Goal: Task Accomplishment & Management: Use online tool/utility

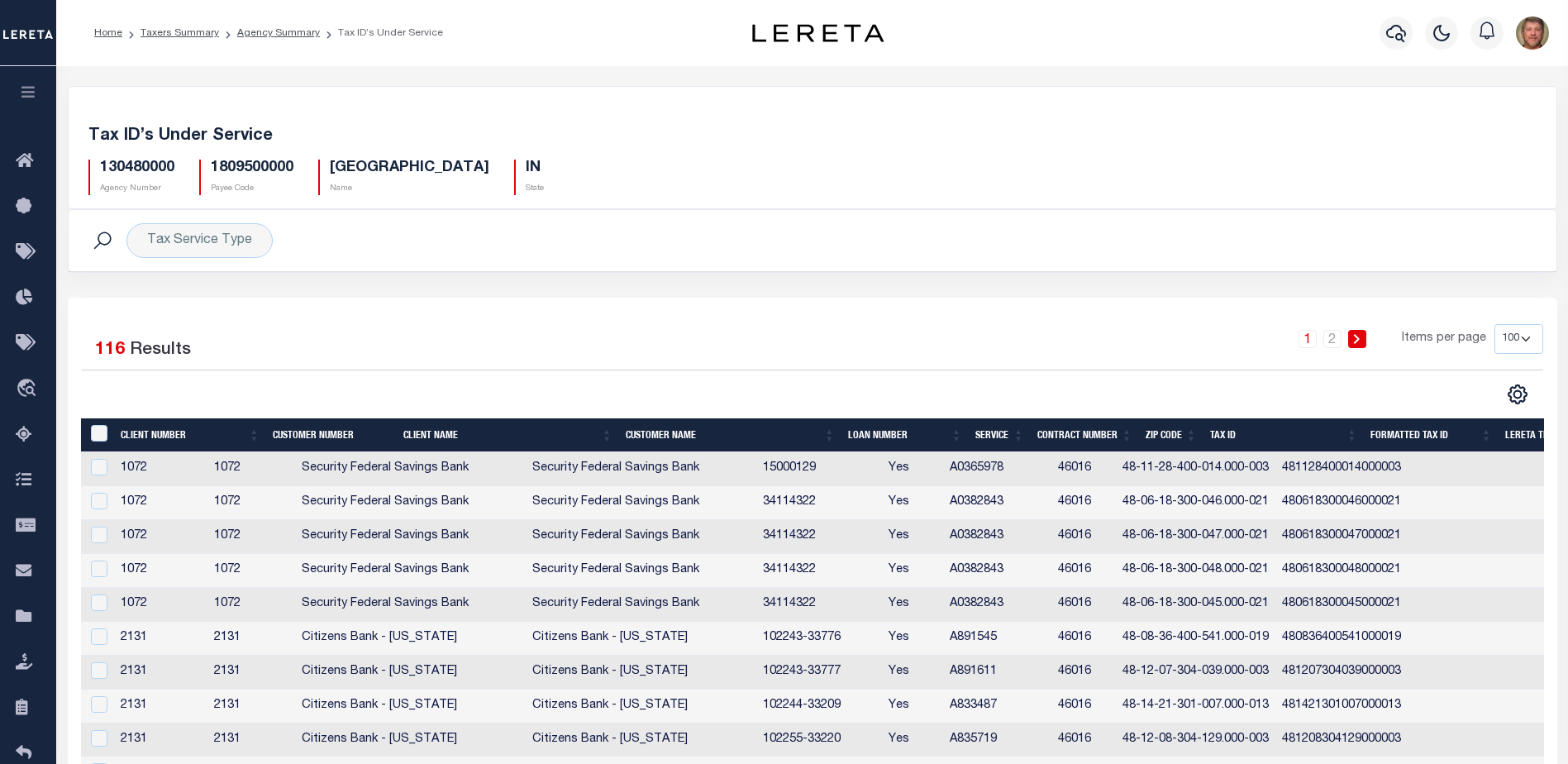
select select "100"
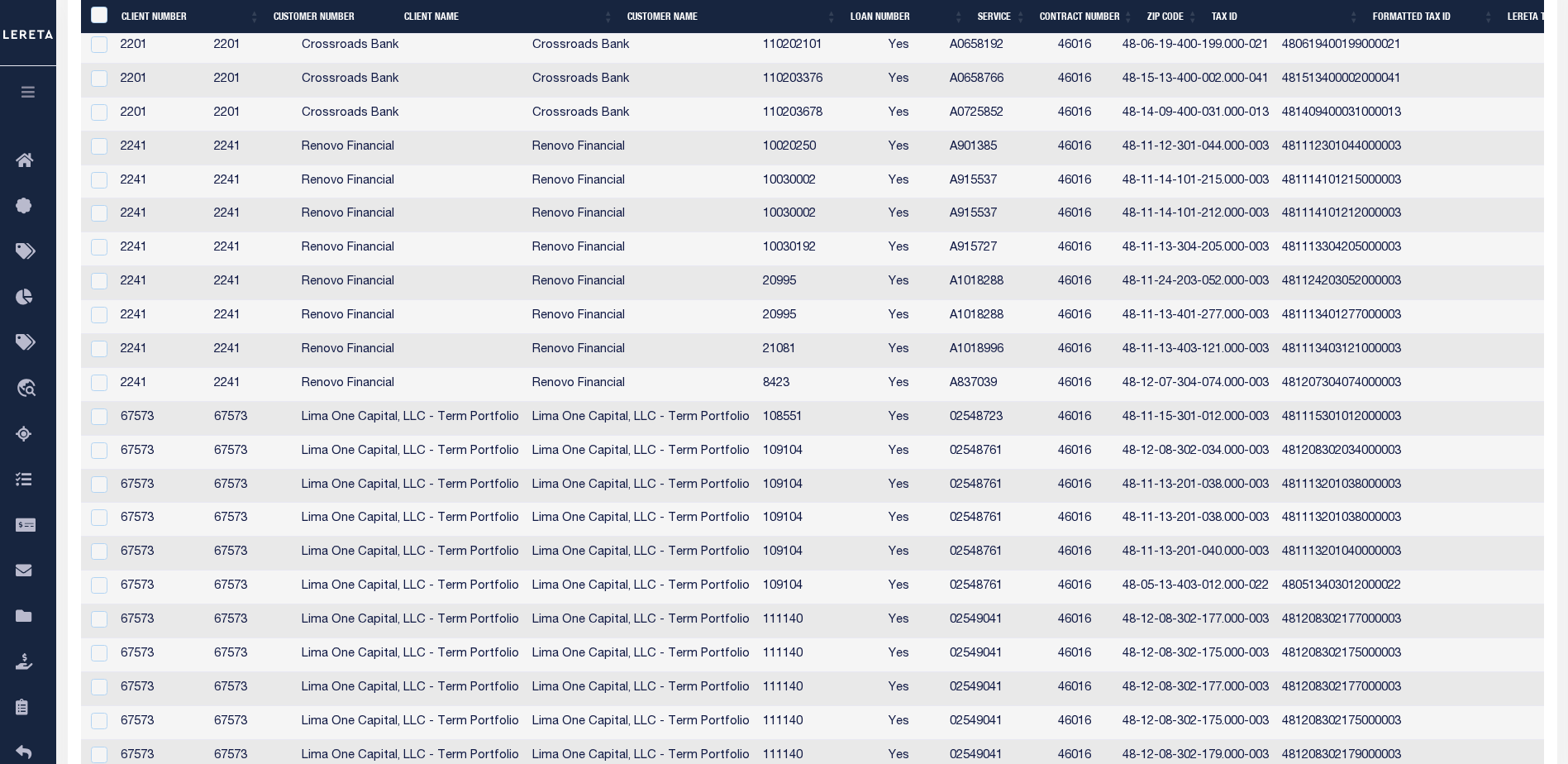
scroll to position [0, 399]
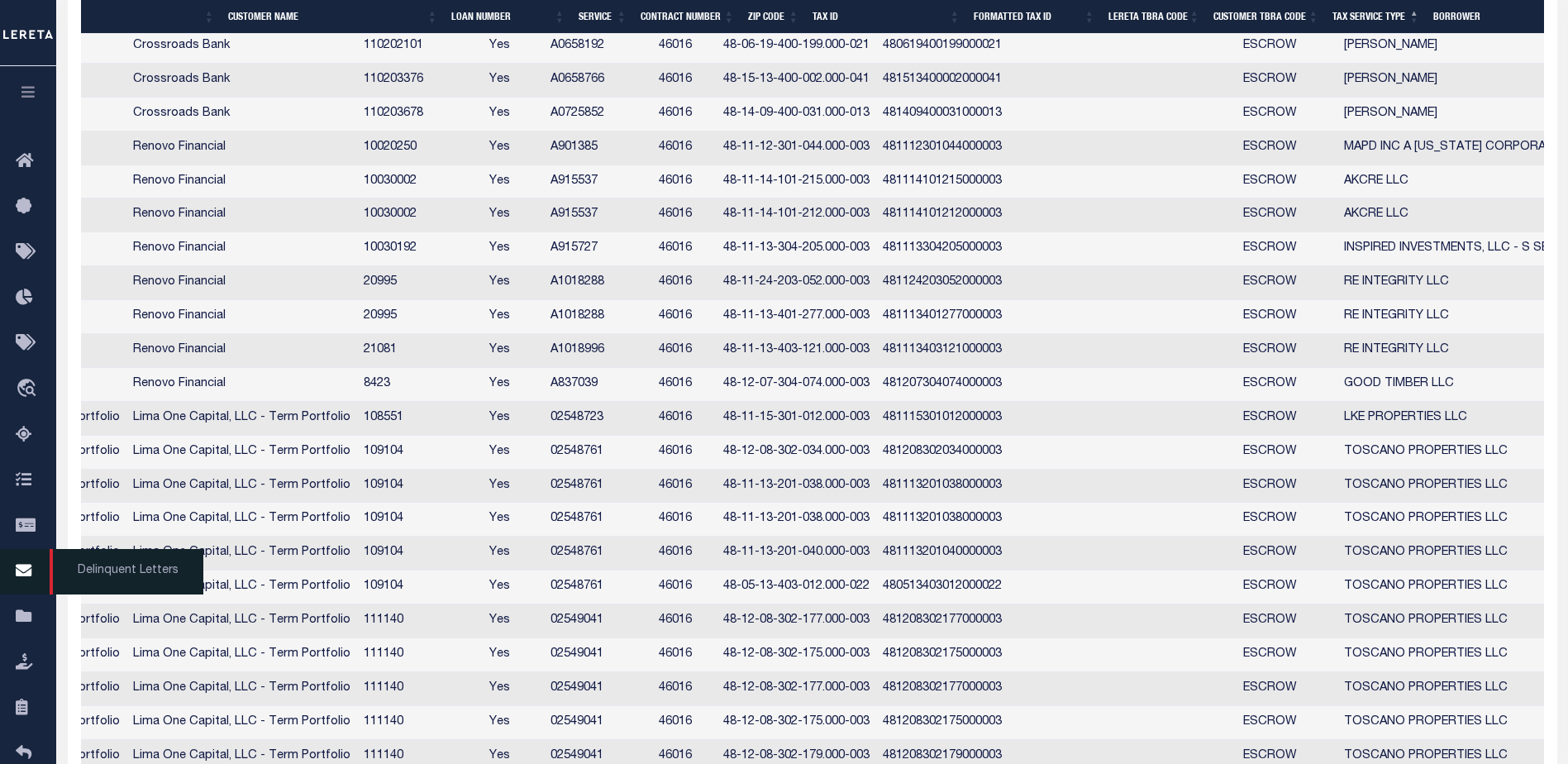
click at [23, 576] on icon at bounding box center [28, 571] width 27 height 21
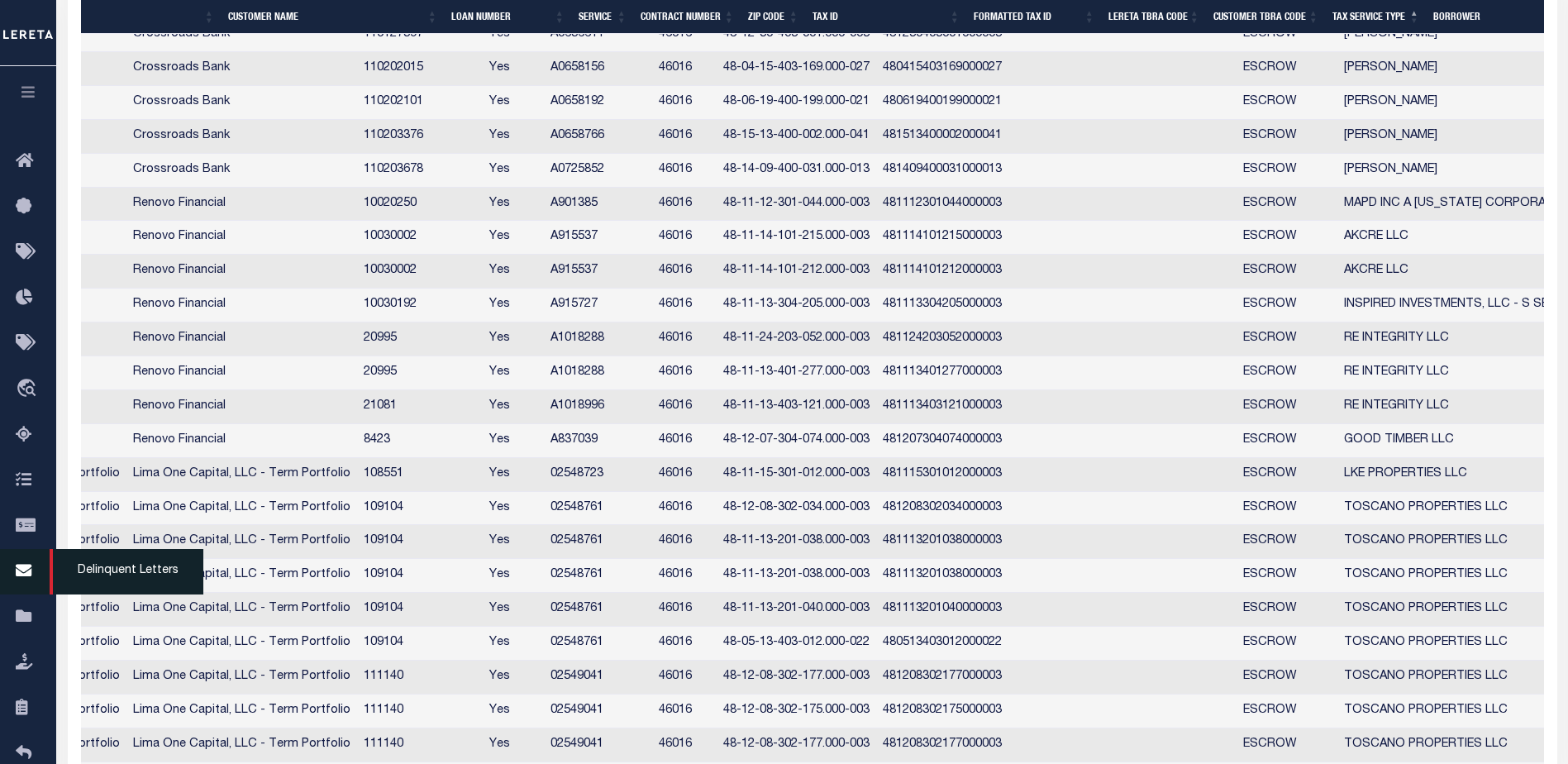
click at [23, 576] on icon at bounding box center [28, 571] width 27 height 21
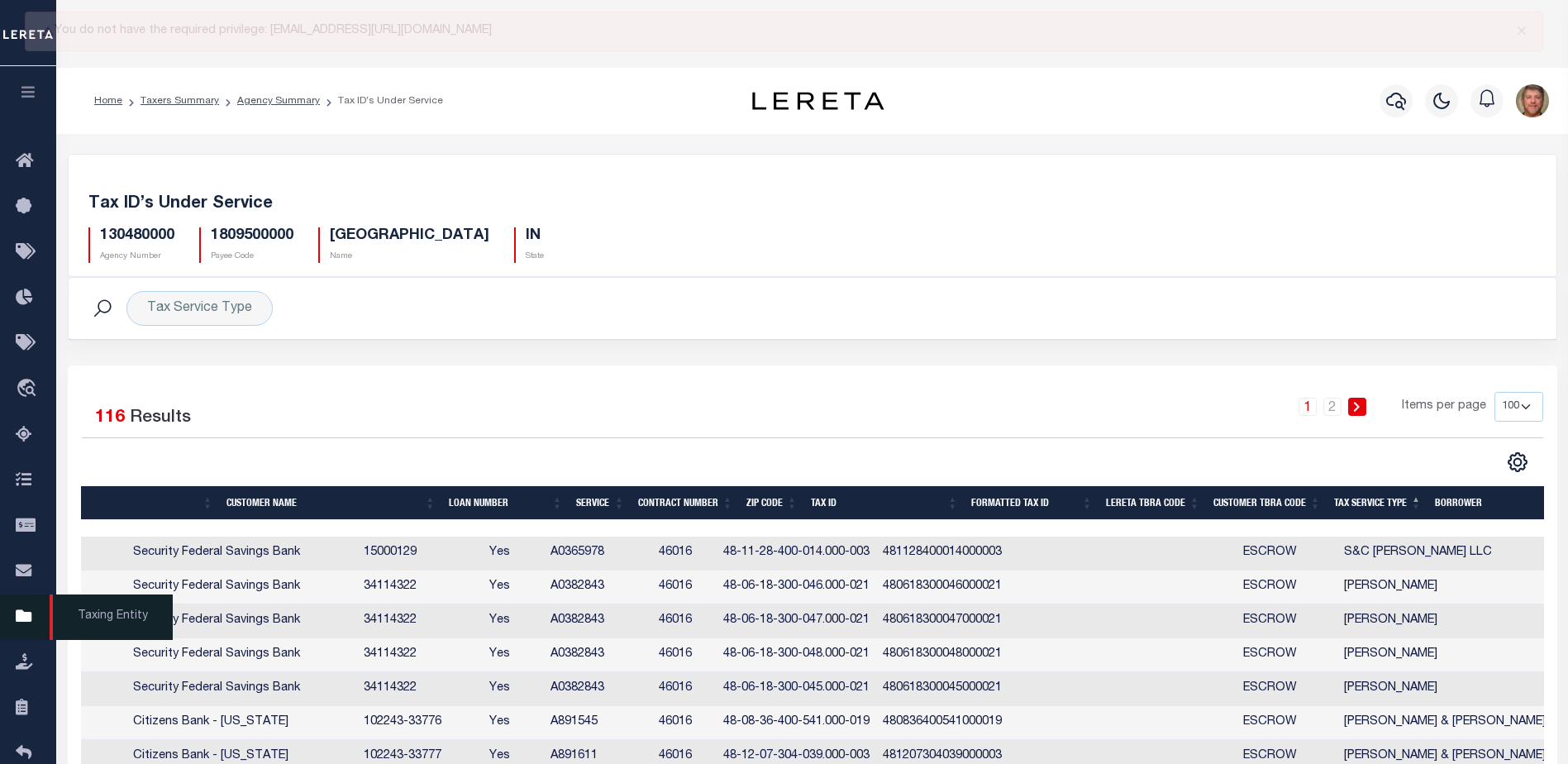
scroll to position [0, 0]
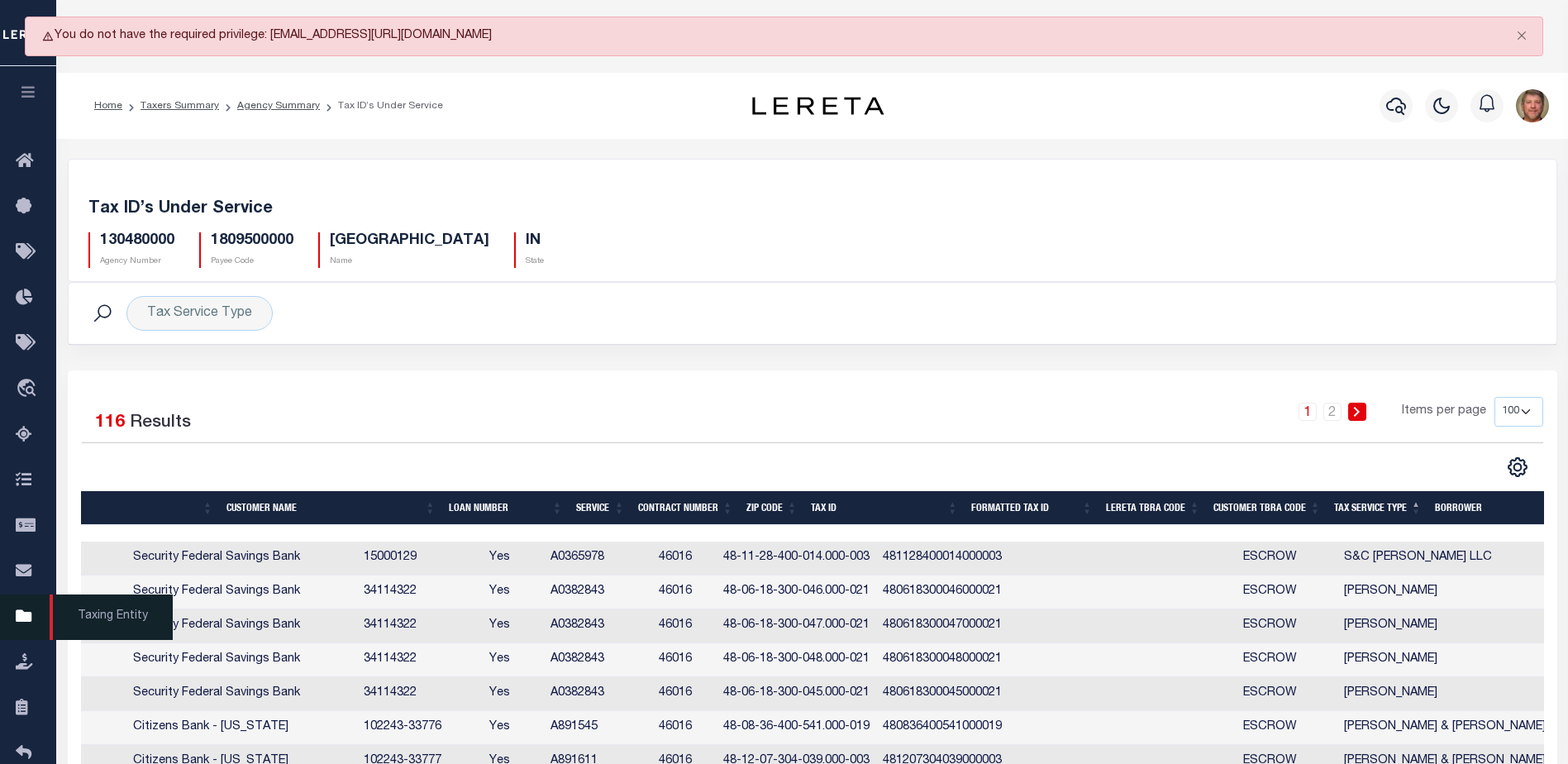
click at [28, 615] on icon at bounding box center [28, 617] width 27 height 21
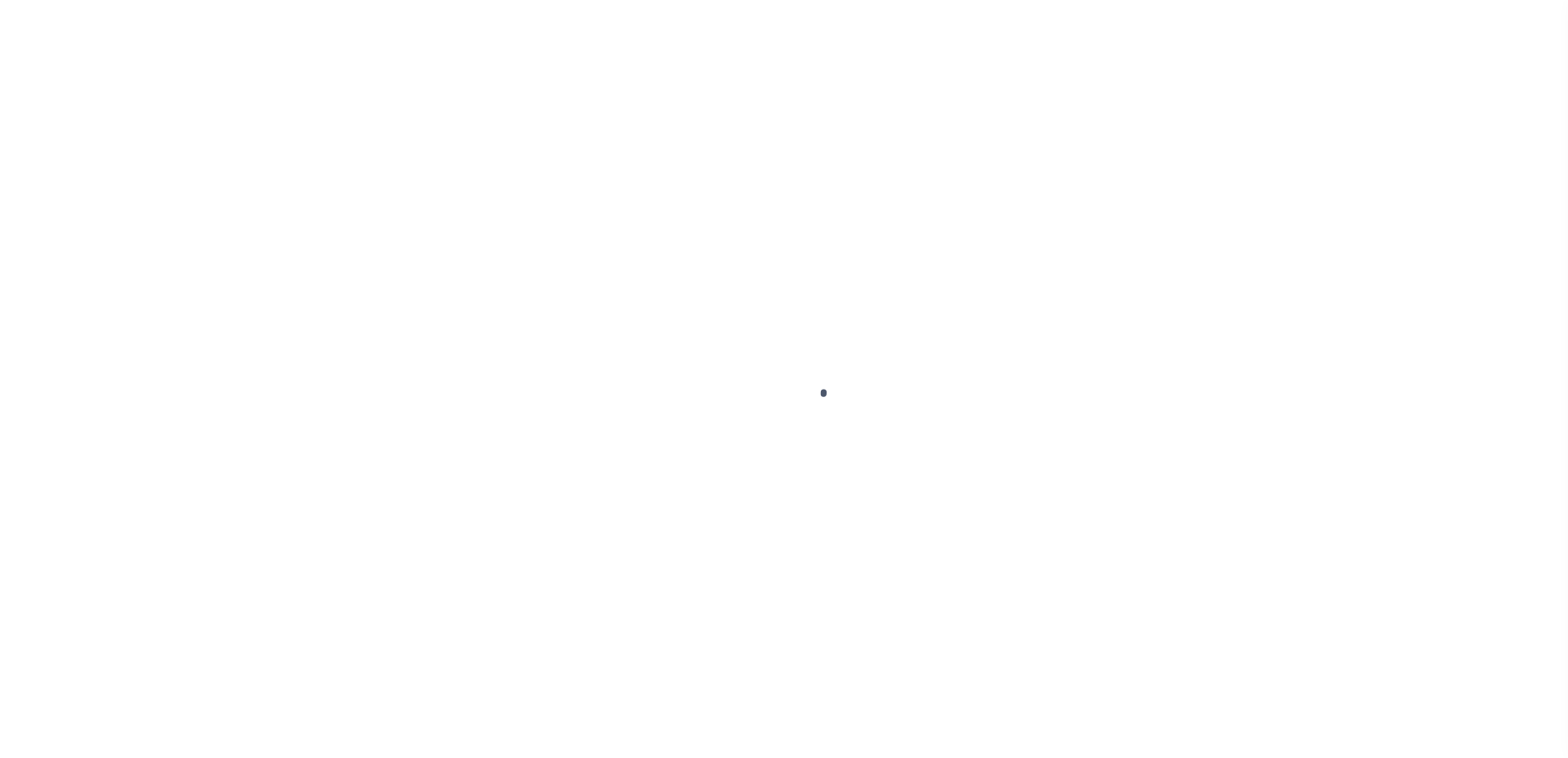
select select
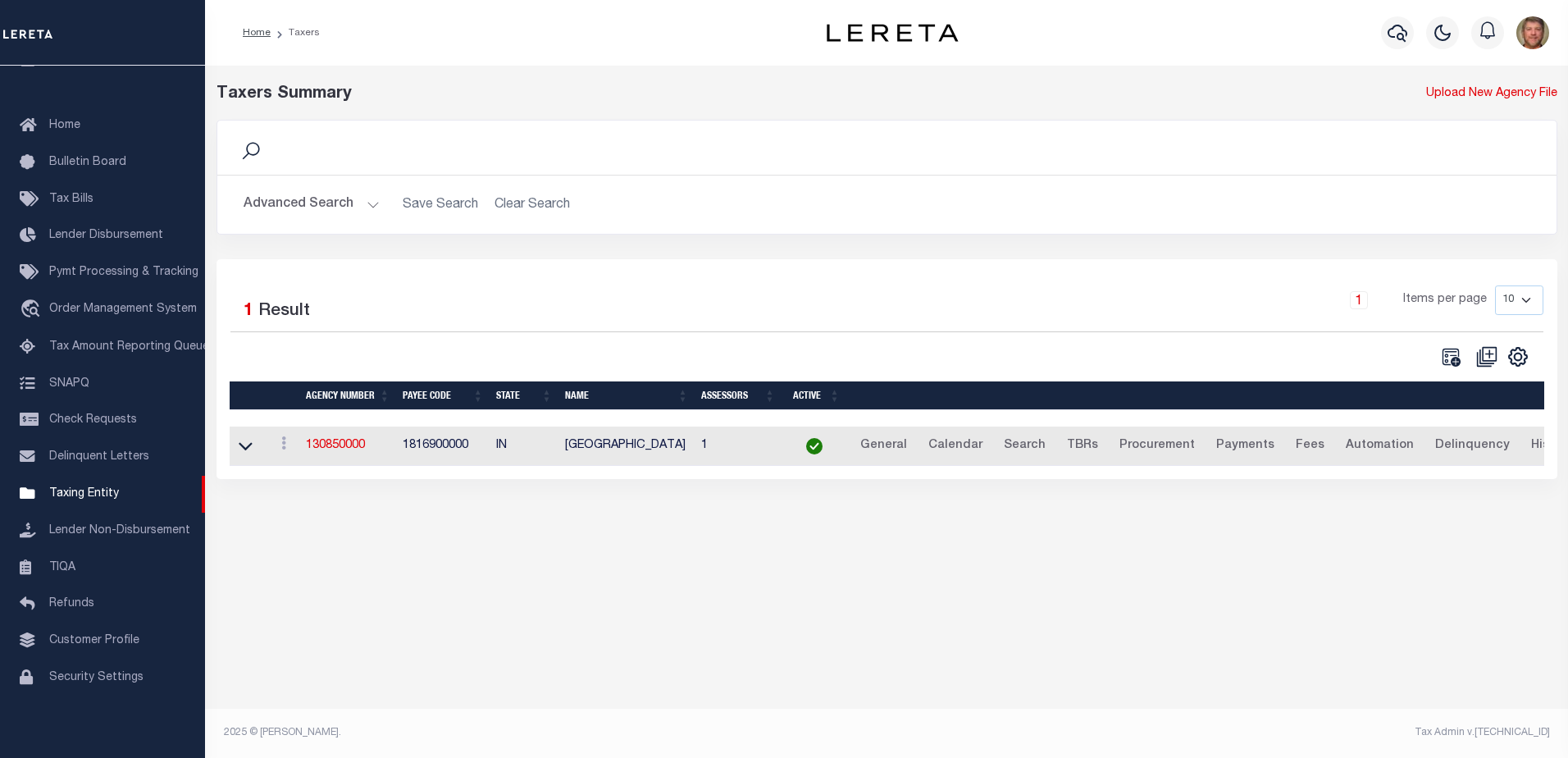
click at [312, 208] on button "Advanced Search" at bounding box center [311, 204] width 136 height 32
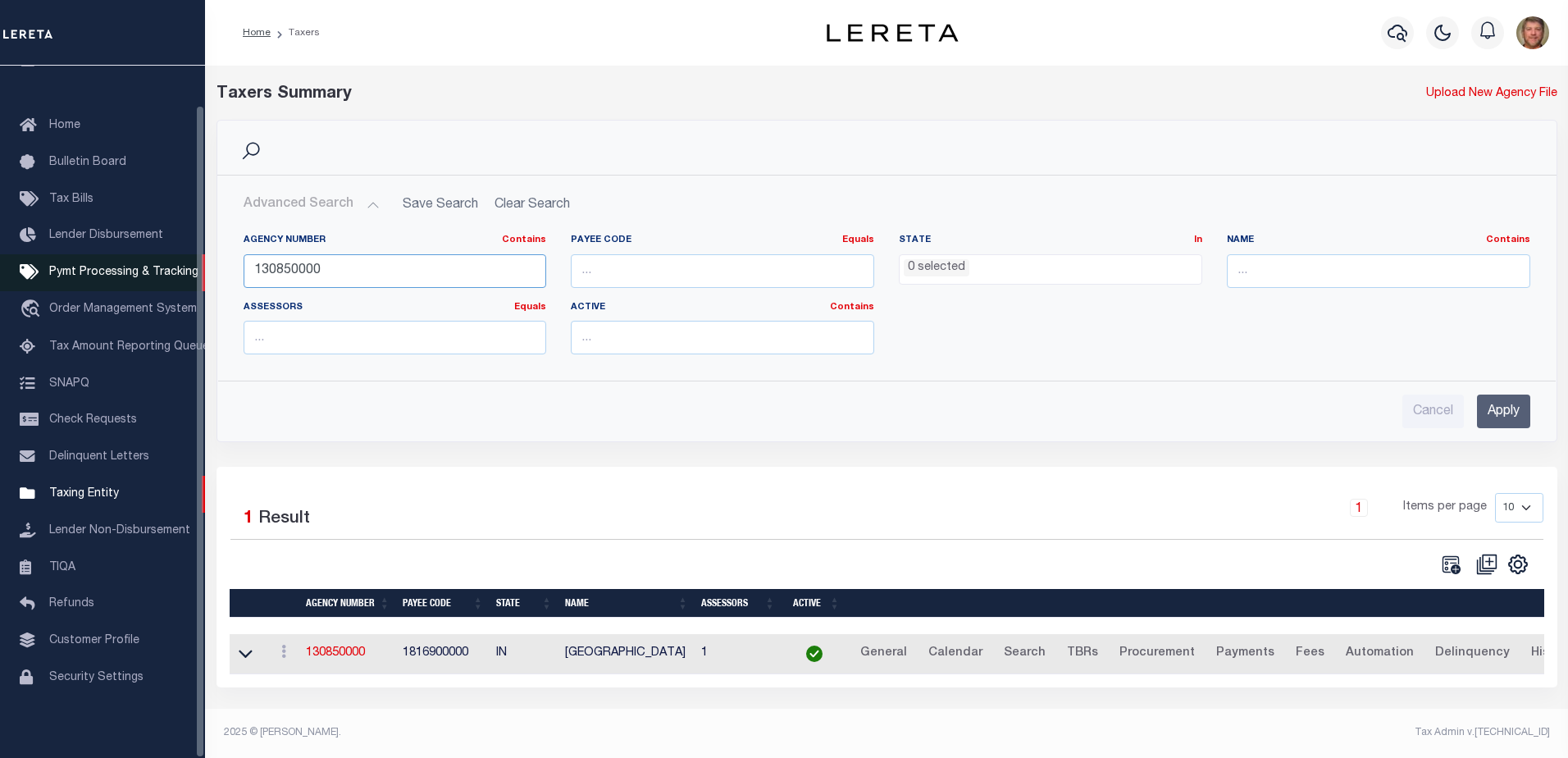
drag, startPoint x: 346, startPoint y: 268, endPoint x: 191, endPoint y: 273, distance: 155.1
click at [201, 269] on div "Home Taxers Profile" at bounding box center [784, 373] width 1568 height 748
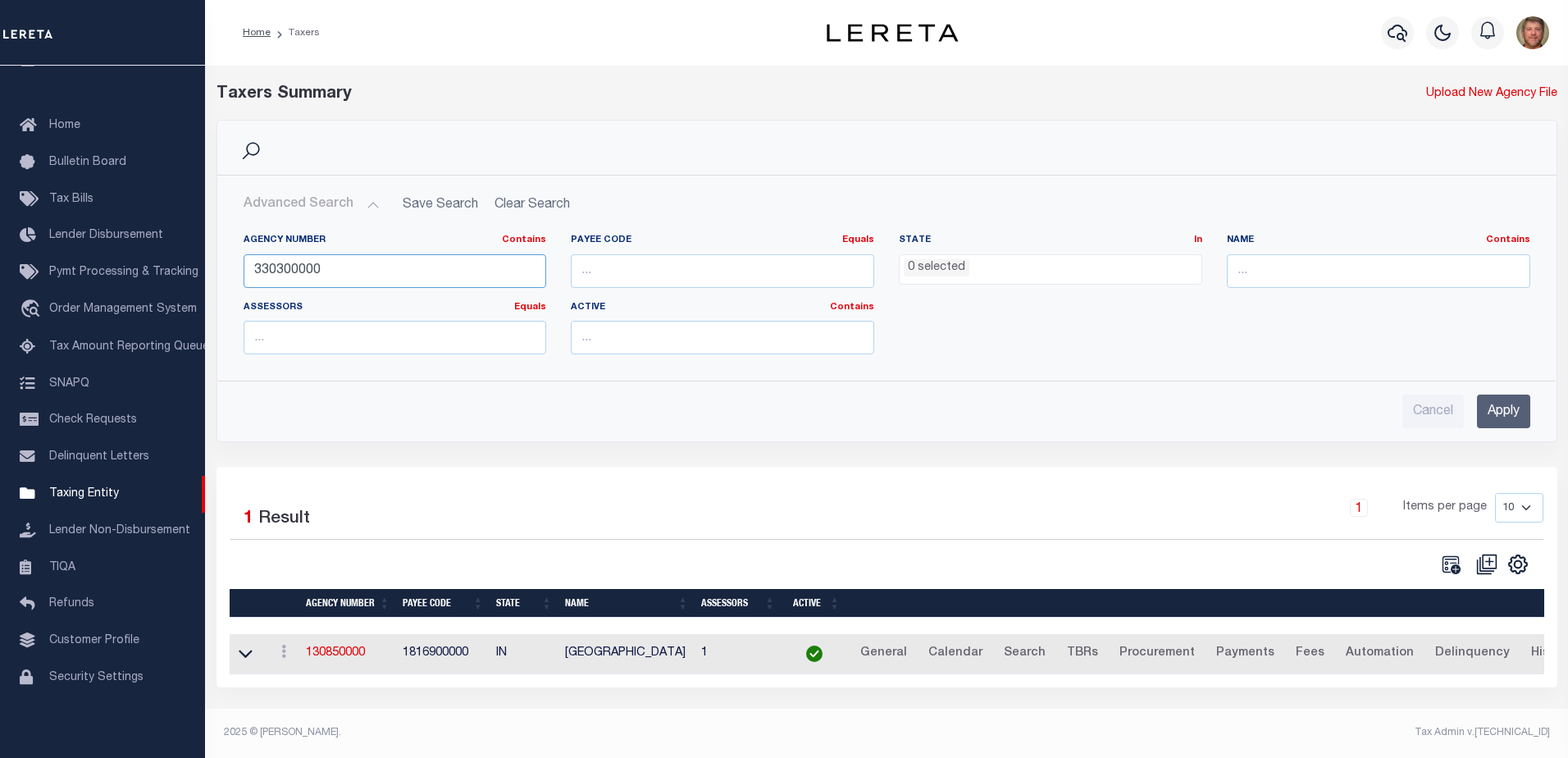
type input "330300000"
click at [1504, 417] on input "Apply" at bounding box center [1504, 410] width 53 height 33
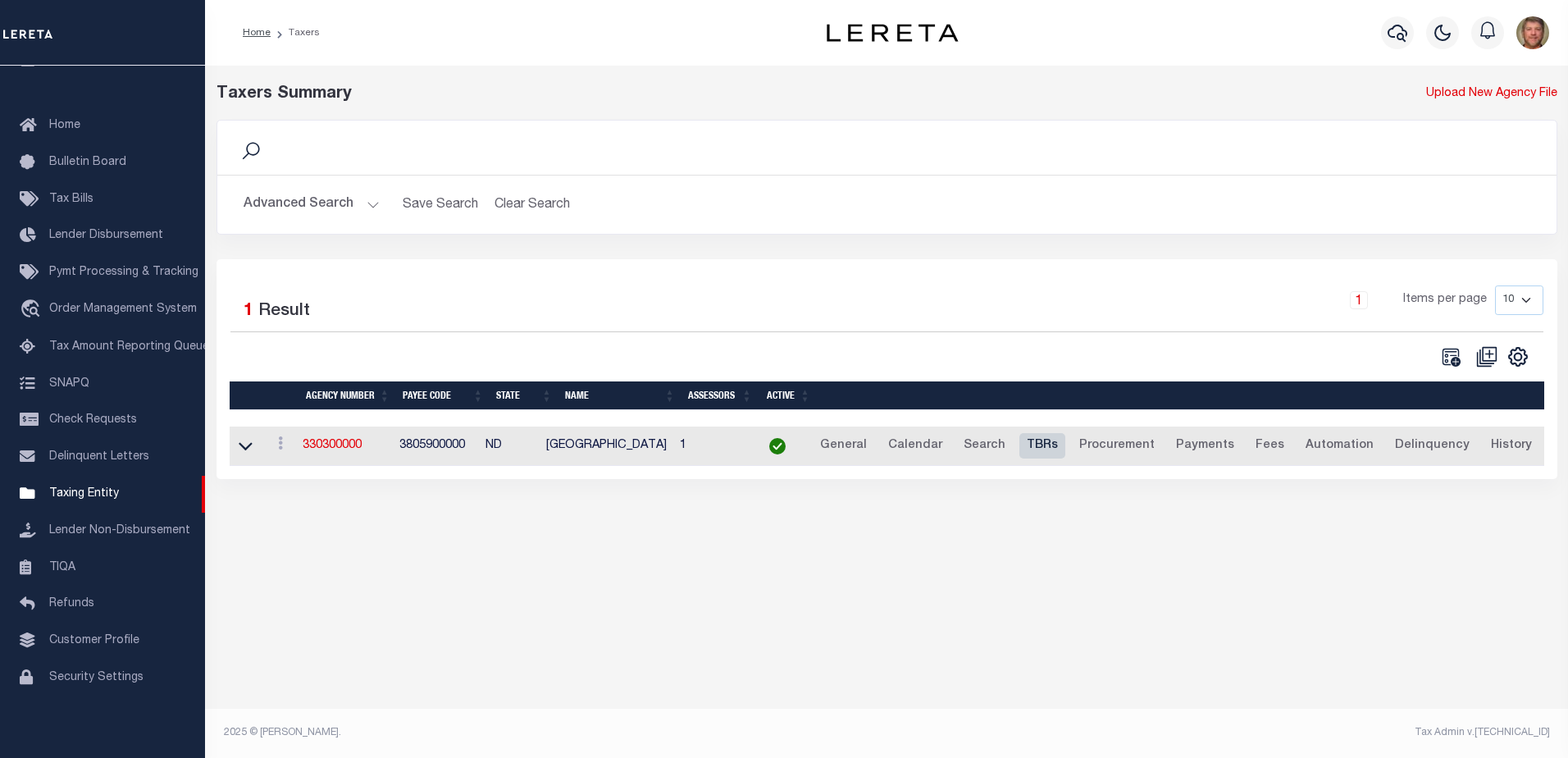
click at [1033, 445] on link "TBRs" at bounding box center [1043, 446] width 46 height 26
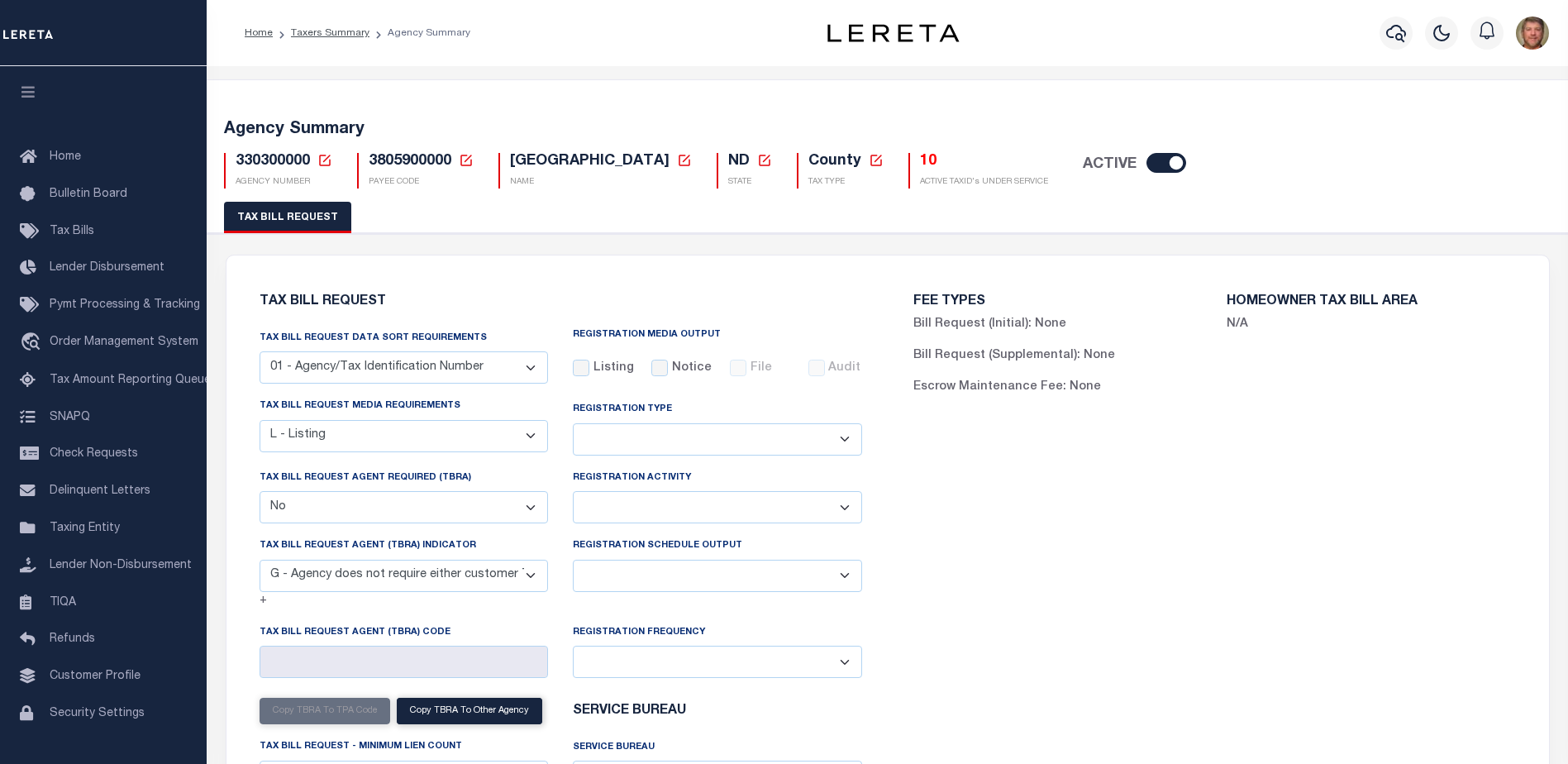
select select "20"
select select "false"
select select "15"
select select
click at [324, 157] on icon at bounding box center [324, 159] width 15 height 15
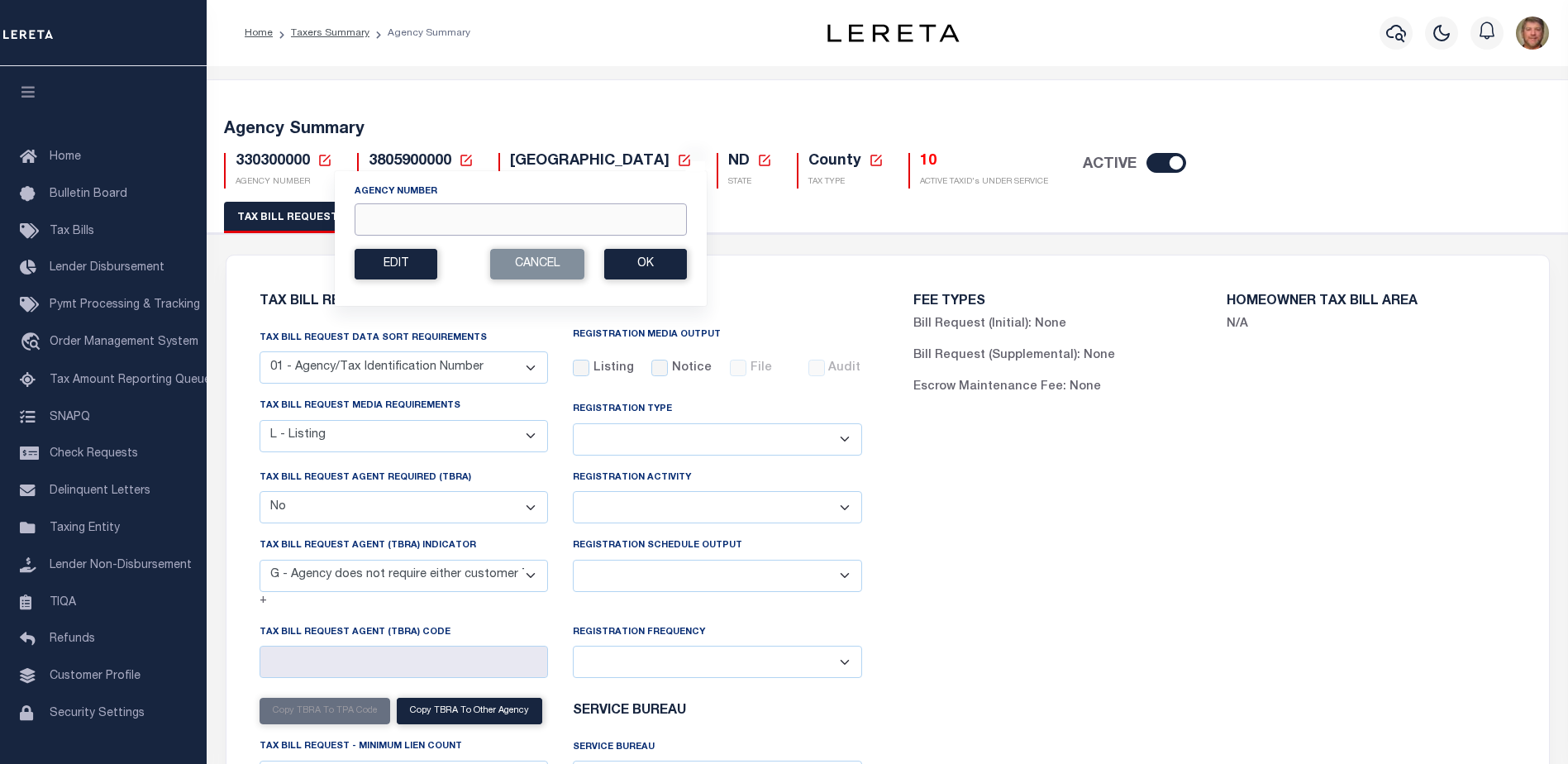
click at [364, 216] on input "Agency Number" at bounding box center [521, 219] width 333 height 32
type input "130830000"
click at [650, 255] on button "Ok" at bounding box center [645, 264] width 83 height 30
